Goal: Task Accomplishment & Management: Complete application form

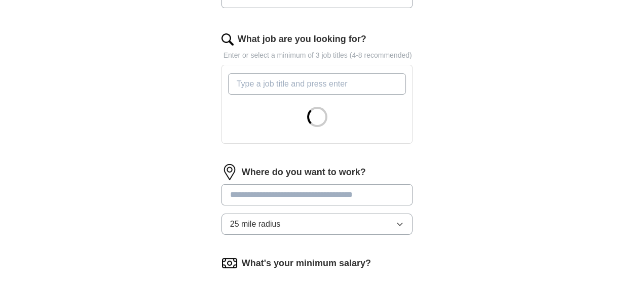
scroll to position [322, 0]
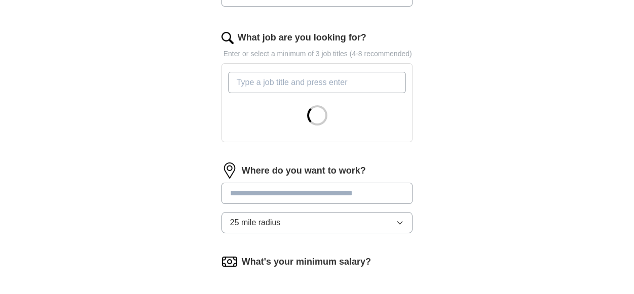
click at [283, 83] on input "What job are you looking for?" at bounding box center [317, 82] width 178 height 21
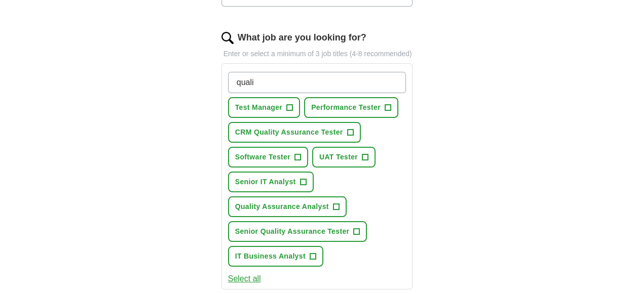
type input "quali"
click at [342, 203] on button "Quality Assurance Analyst +" at bounding box center [287, 206] width 118 height 21
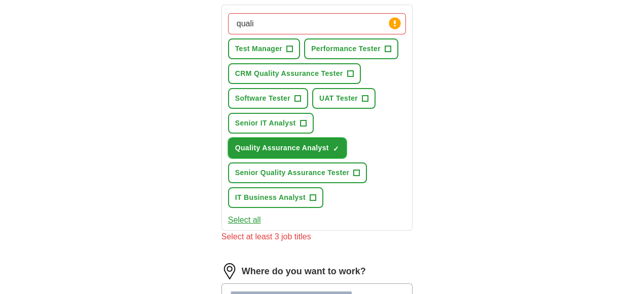
scroll to position [384, 0]
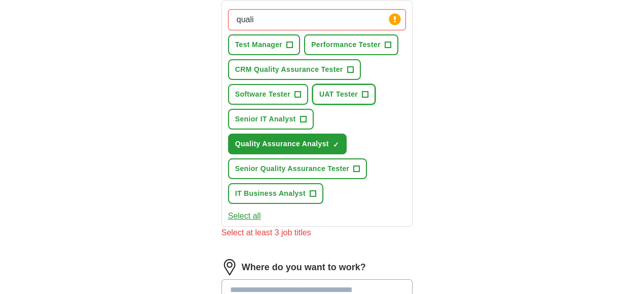
click at [367, 95] on span "+" at bounding box center [365, 95] width 6 height 8
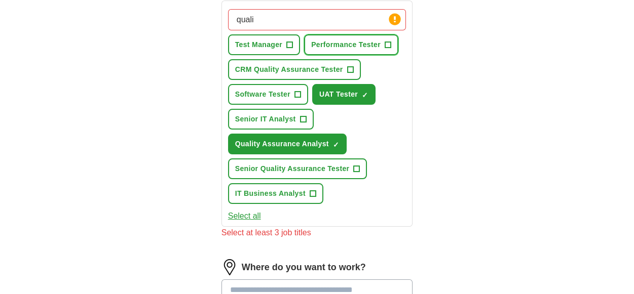
click at [384, 47] on span "+" at bounding box center [387, 45] width 6 height 8
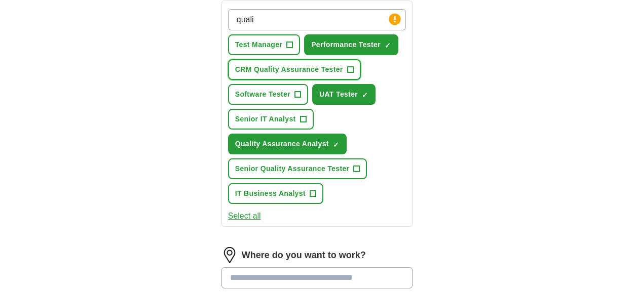
click at [320, 68] on span "CRM Quality Assurance Tester" at bounding box center [289, 69] width 108 height 11
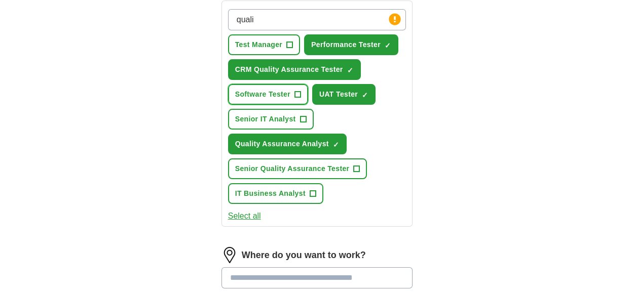
click at [299, 93] on span "+" at bounding box center [297, 95] width 6 height 8
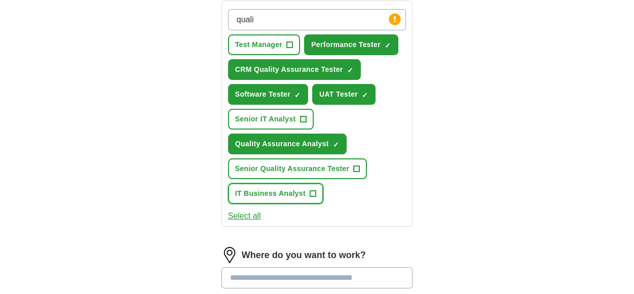
click at [277, 196] on span "IT Business Analyst" at bounding box center [270, 193] width 70 height 11
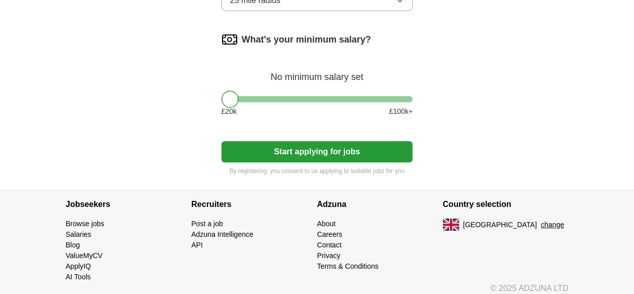
click at [314, 146] on button "Start applying for jobs" at bounding box center [316, 151] width 191 height 21
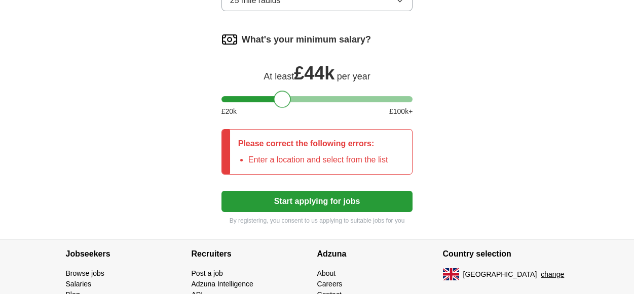
click at [282, 98] on div at bounding box center [316, 99] width 191 height 6
click at [270, 97] on div at bounding box center [316, 99] width 191 height 6
click at [291, 203] on button "Start applying for jobs" at bounding box center [316, 201] width 191 height 21
click at [314, 203] on button "Start applying for jobs" at bounding box center [316, 201] width 191 height 21
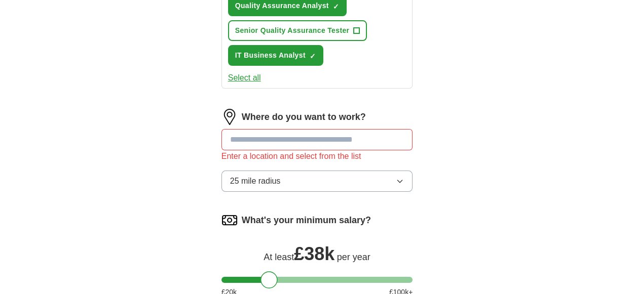
scroll to position [522, 0]
click at [270, 135] on input at bounding box center [316, 140] width 191 height 21
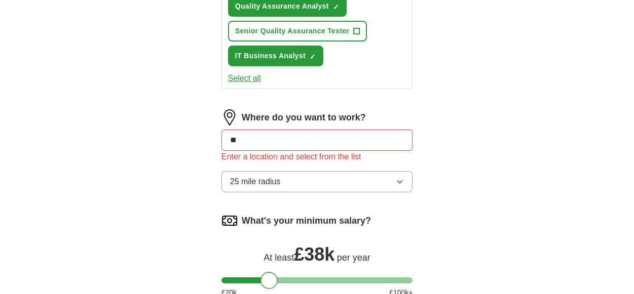
type input "*"
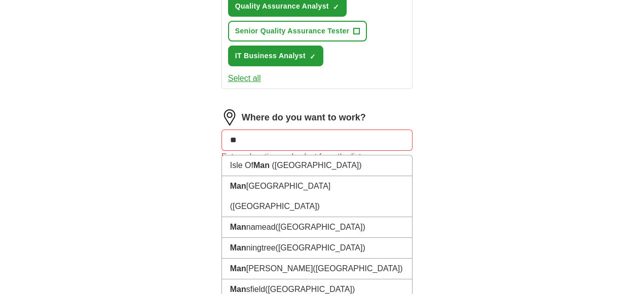
type input "*"
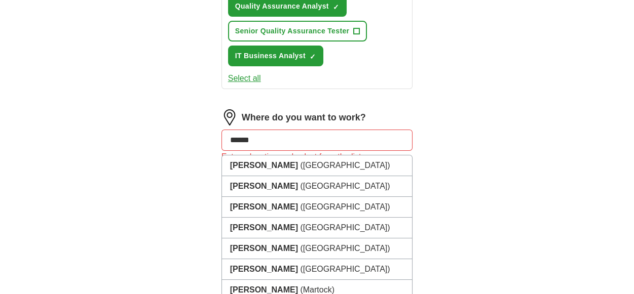
type input "*****"
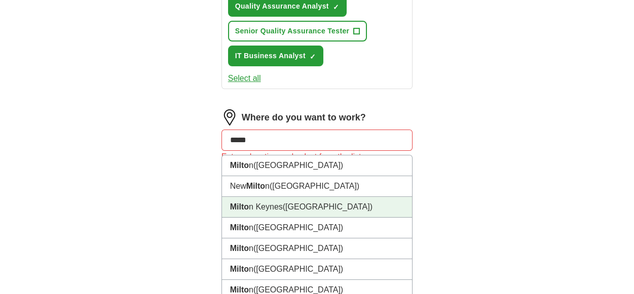
click at [323, 203] on span "(Buckinghamshire)" at bounding box center [328, 207] width 90 height 9
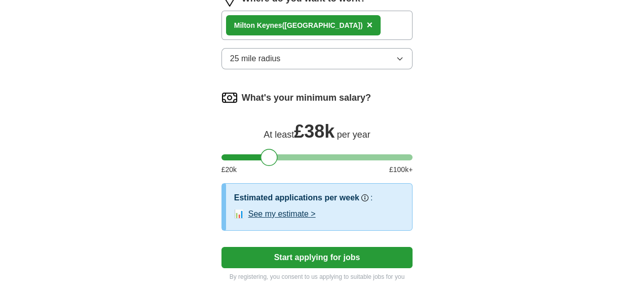
scroll to position [685, 0]
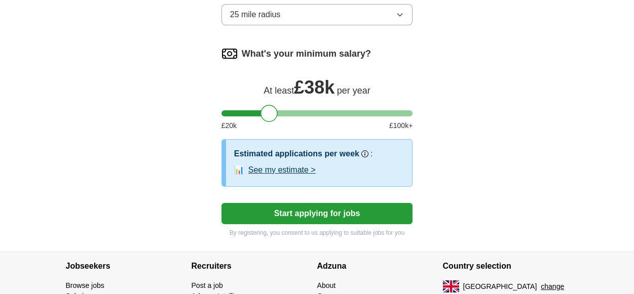
click at [318, 209] on button "Start applying for jobs" at bounding box center [316, 213] width 191 height 21
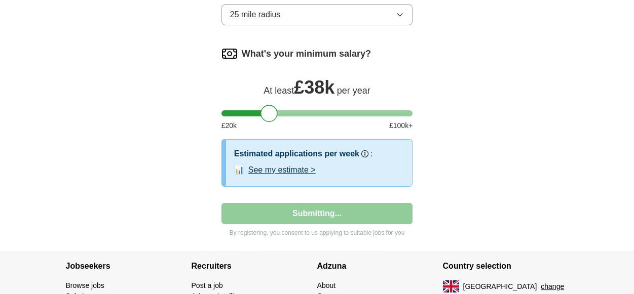
select select "**"
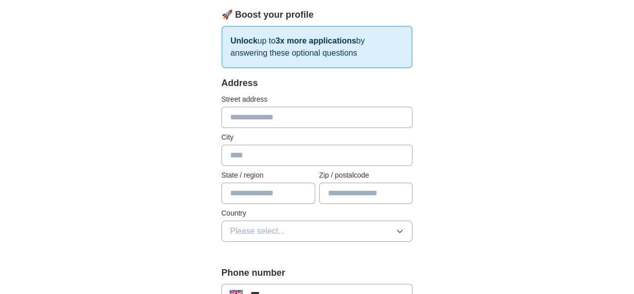
scroll to position [163, 0]
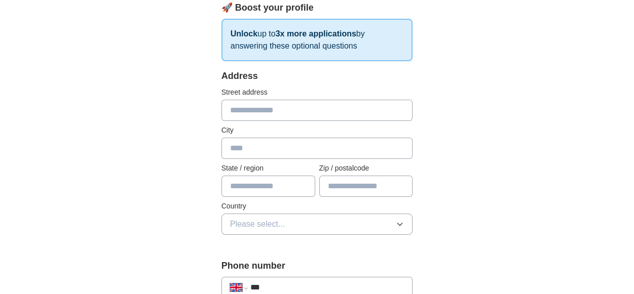
click at [273, 110] on input "text" at bounding box center [316, 110] width 191 height 21
type input "**********"
type input "********"
type input "*******"
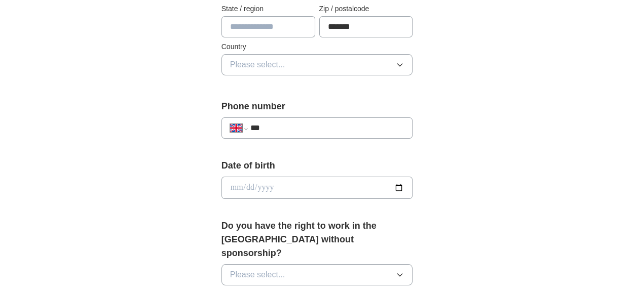
scroll to position [322, 0]
click at [286, 66] on button "Please select..." at bounding box center [316, 65] width 191 height 21
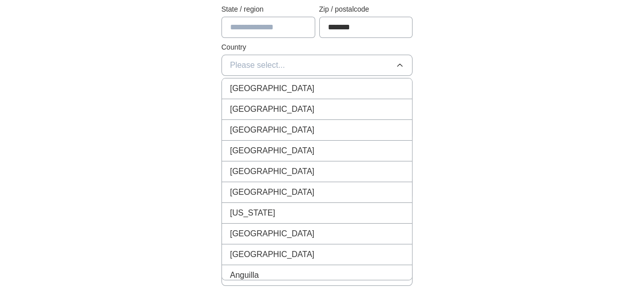
click at [277, 86] on span "[GEOGRAPHIC_DATA]" at bounding box center [272, 89] width 85 height 12
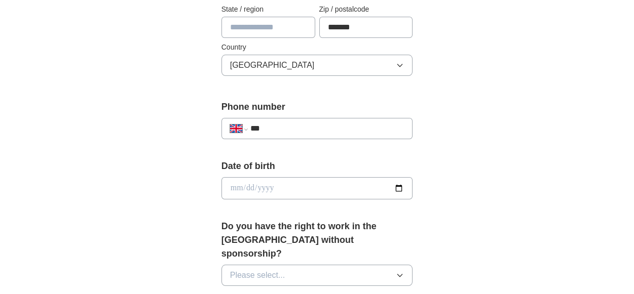
click at [272, 134] on div "**********" at bounding box center [316, 128] width 191 height 21
click at [285, 129] on input "***" at bounding box center [327, 129] width 154 height 12
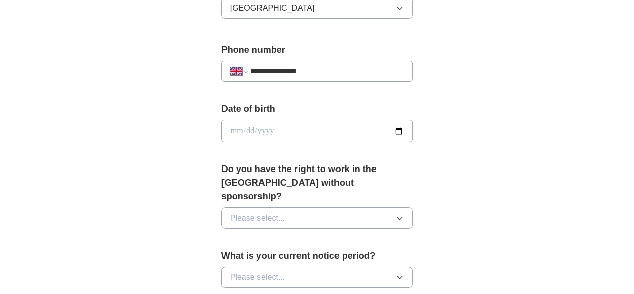
scroll to position [402, 0]
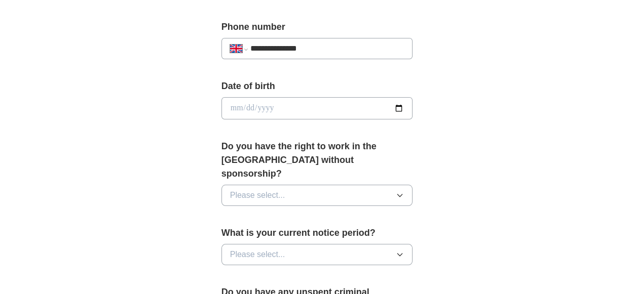
type input "**********"
click at [285, 110] on input "date" at bounding box center [316, 108] width 191 height 22
click at [398, 107] on input "date" at bounding box center [316, 108] width 191 height 22
type input "**********"
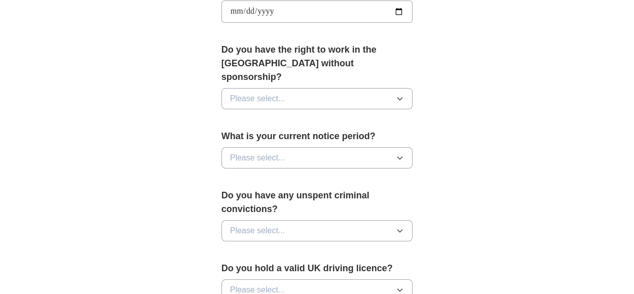
scroll to position [502, 0]
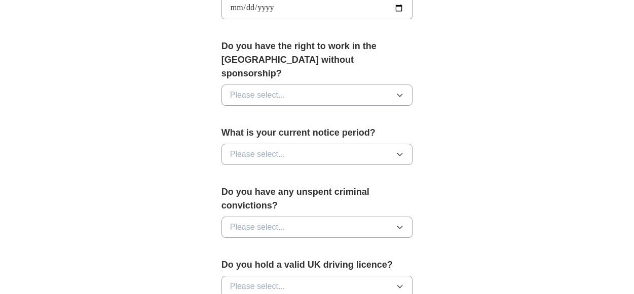
click at [283, 88] on button "Please select..." at bounding box center [316, 95] width 191 height 21
click at [271, 133] on div "No" at bounding box center [317, 139] width 174 height 12
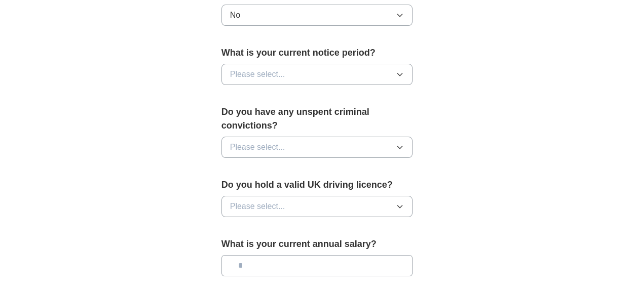
scroll to position [584, 0]
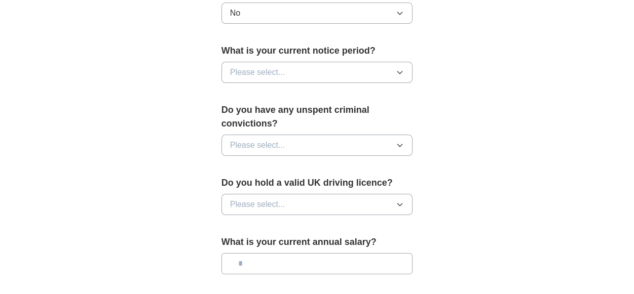
click at [270, 68] on div "What is your current notice period? Please select..." at bounding box center [316, 67] width 191 height 47
click at [269, 66] on span "Please select..." at bounding box center [257, 72] width 55 height 12
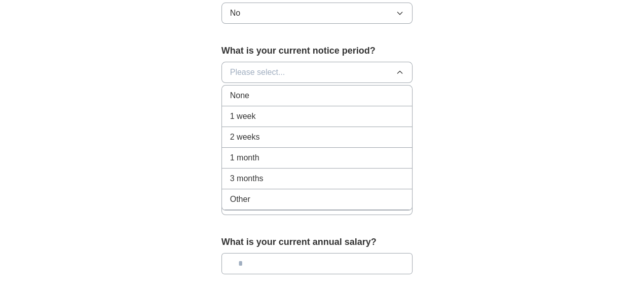
click at [256, 131] on span "2 weeks" at bounding box center [245, 137] width 30 height 12
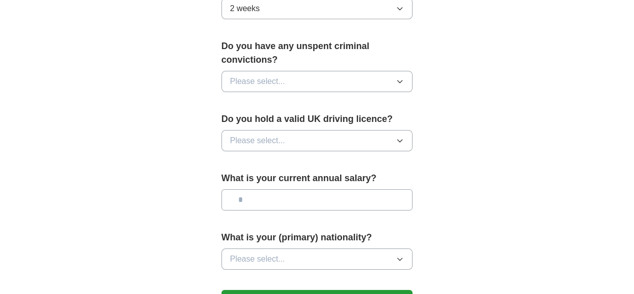
scroll to position [659, 0]
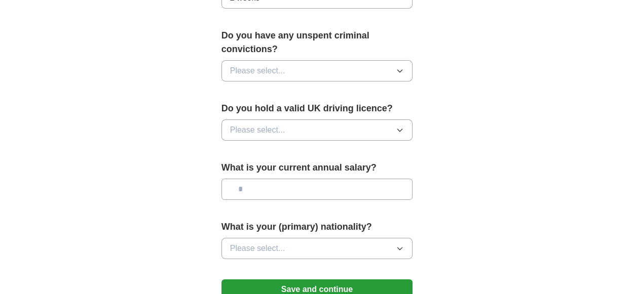
click at [268, 65] on span "Please select..." at bounding box center [257, 71] width 55 height 12
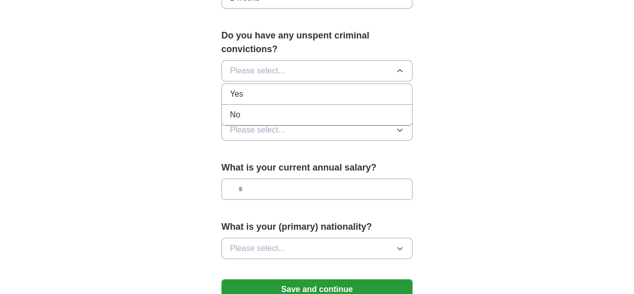
click at [250, 109] on div "No" at bounding box center [317, 115] width 174 height 12
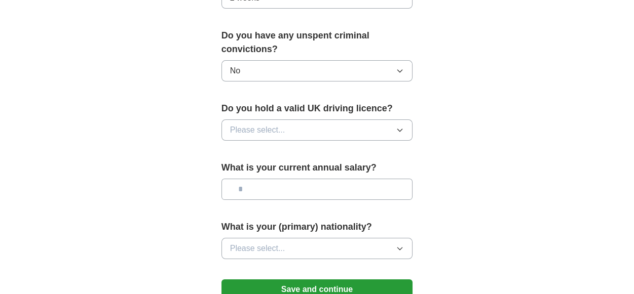
click at [254, 124] on span "Please select..." at bounding box center [257, 130] width 55 height 12
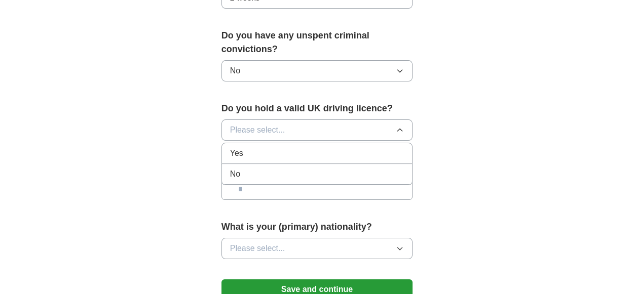
click at [247, 168] on div "No" at bounding box center [317, 174] width 174 height 12
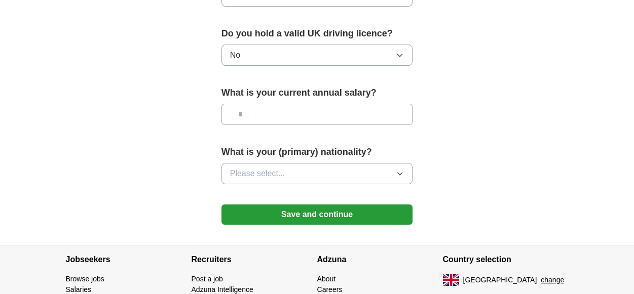
scroll to position [738, 0]
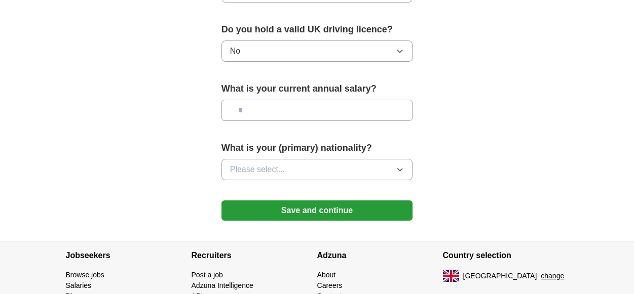
click at [273, 100] on input "text" at bounding box center [316, 110] width 191 height 21
type input "*******"
click at [271, 164] on span "Please select..." at bounding box center [257, 170] width 55 height 12
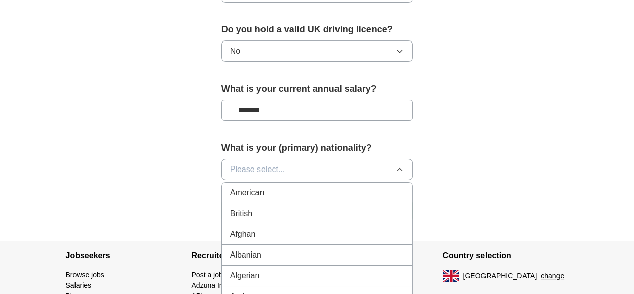
click at [271, 164] on span "Please select..." at bounding box center [257, 170] width 55 height 12
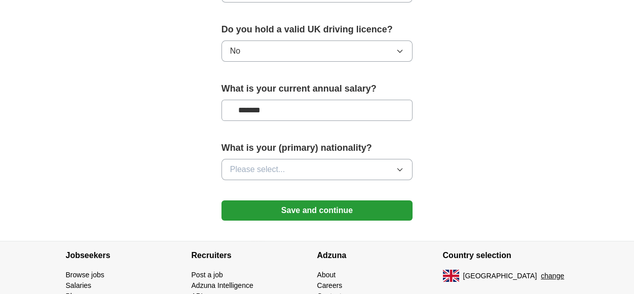
click at [252, 164] on span "Please select..." at bounding box center [257, 170] width 55 height 12
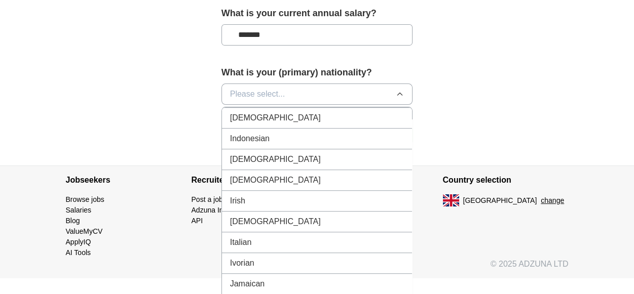
scroll to position [1657, 0]
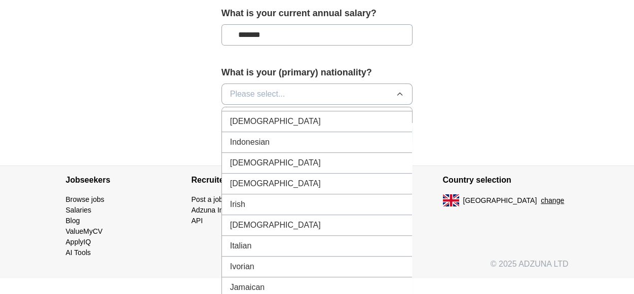
click at [249, 115] on span "Indian" at bounding box center [275, 121] width 91 height 12
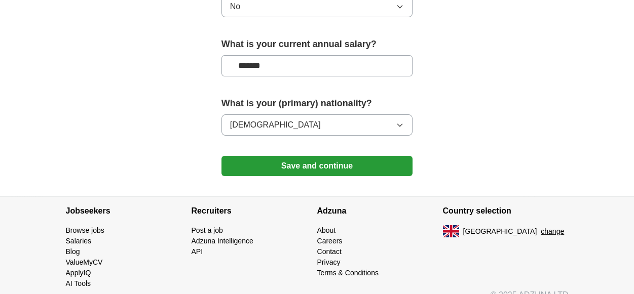
click at [323, 156] on button "Save and continue" at bounding box center [316, 166] width 191 height 20
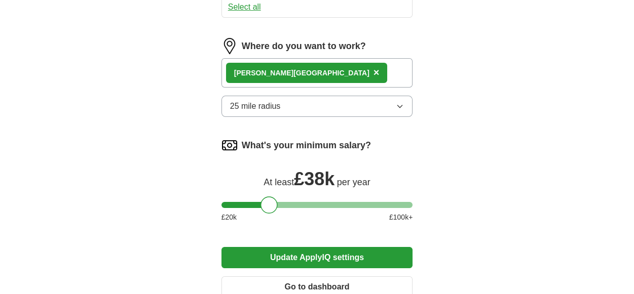
scroll to position [631, 0]
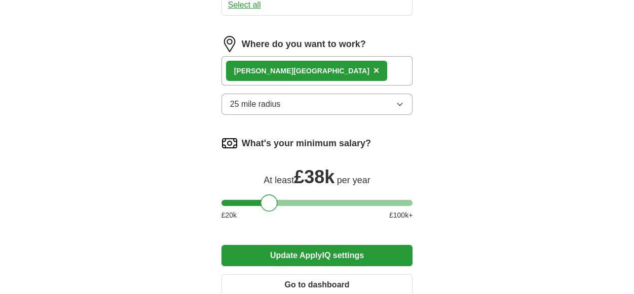
click at [373, 67] on span "×" at bounding box center [376, 70] width 6 height 11
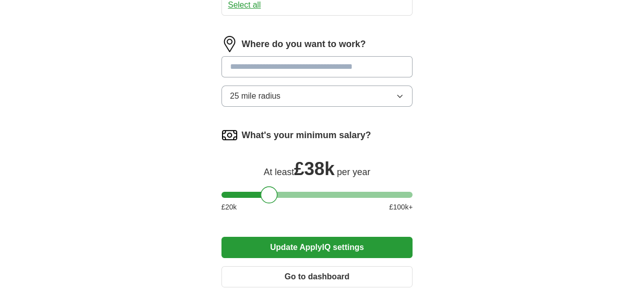
click at [284, 69] on input at bounding box center [316, 66] width 191 height 21
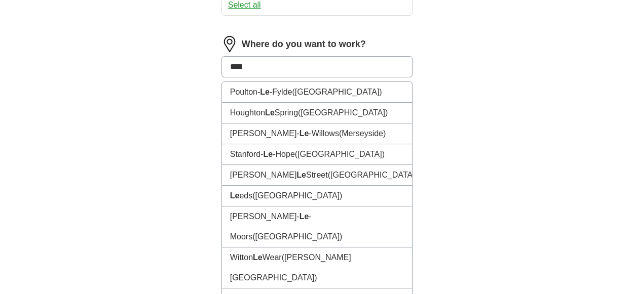
type input "*****"
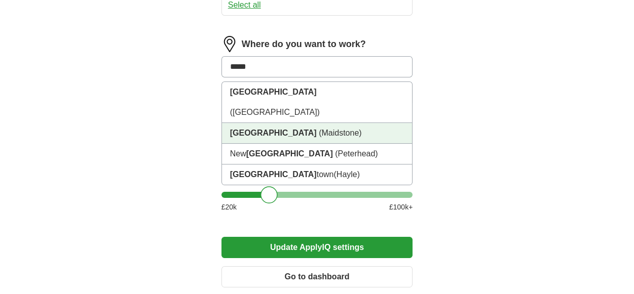
click at [319, 129] on span "(Maidstone)" at bounding box center [340, 133] width 43 height 9
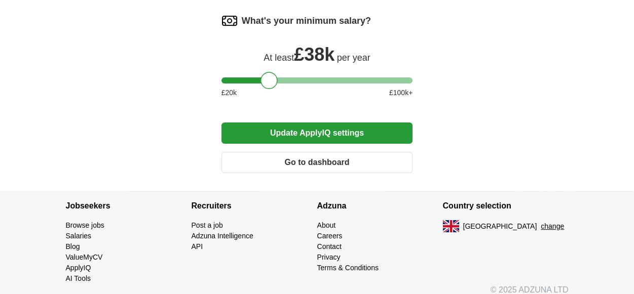
scroll to position [761, 0]
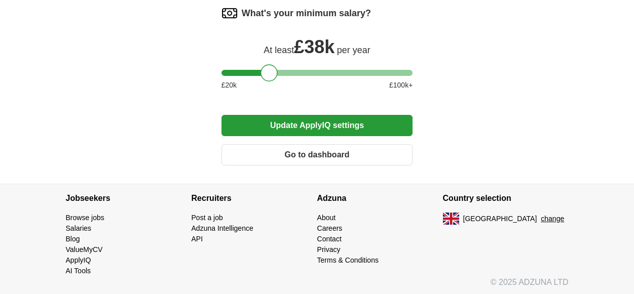
click at [310, 118] on button "Update ApplyIQ settings" at bounding box center [316, 125] width 191 height 21
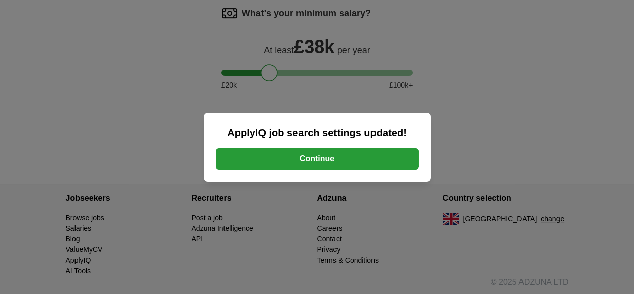
click at [319, 161] on button "Continue" at bounding box center [317, 158] width 203 height 21
